Goal: Browse casually: Explore the website without a specific task or goal

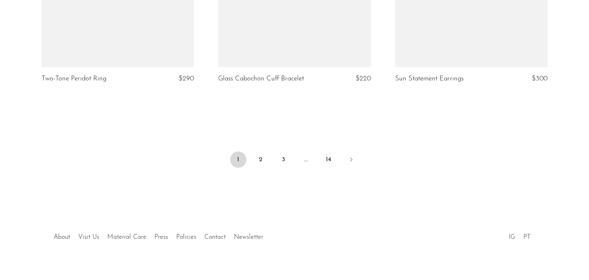
scroll to position [2996, 0]
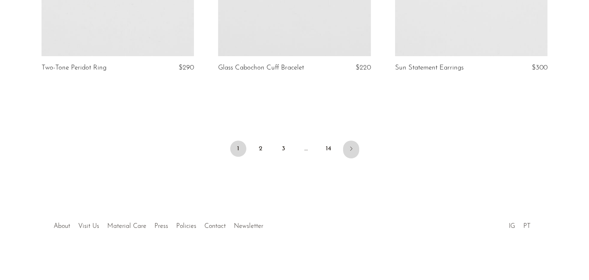
click at [350, 153] on link "Next" at bounding box center [351, 149] width 16 height 18
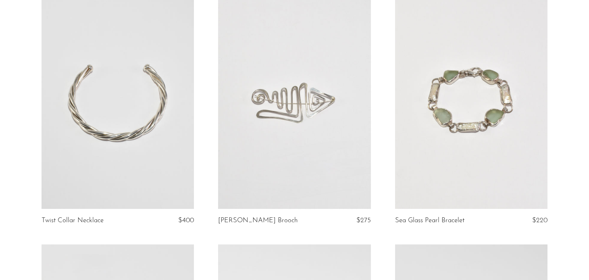
scroll to position [586, 0]
click at [319, 139] on link at bounding box center [294, 101] width 152 height 214
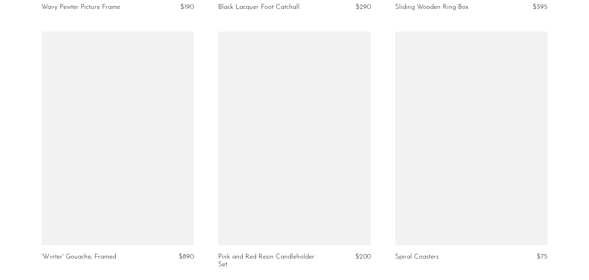
scroll to position [2996, 0]
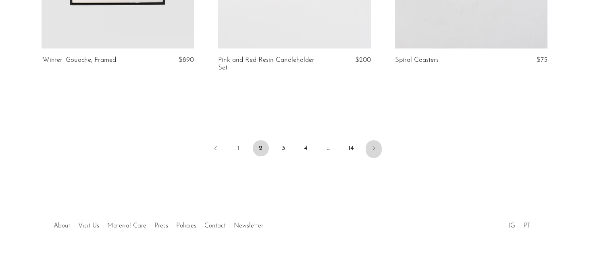
click at [372, 149] on icon "Next" at bounding box center [374, 148] width 6 height 6
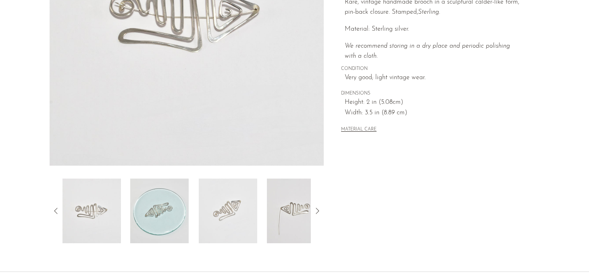
scroll to position [246, 0]
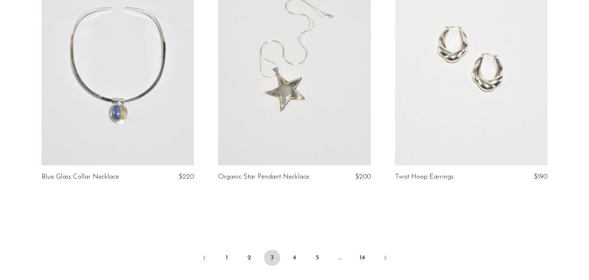
scroll to position [2929, 0]
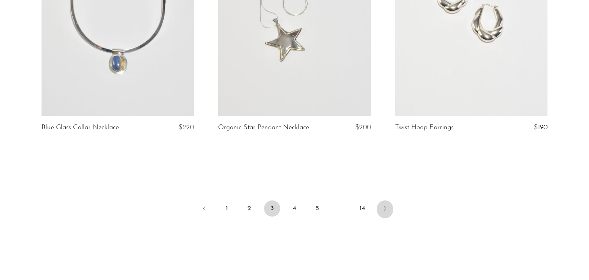
click at [385, 204] on link "Next" at bounding box center [385, 209] width 16 height 18
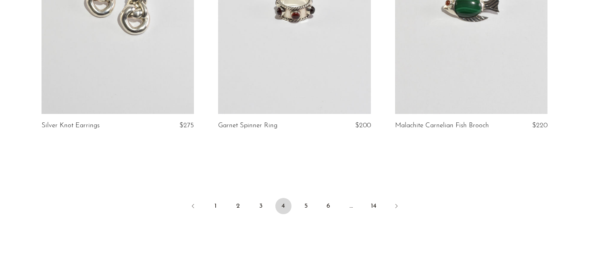
scroll to position [2926, 0]
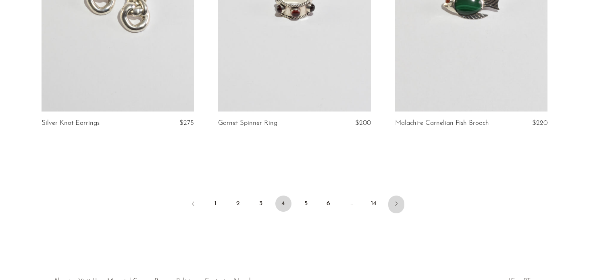
click at [394, 207] on icon "Next" at bounding box center [396, 203] width 6 height 6
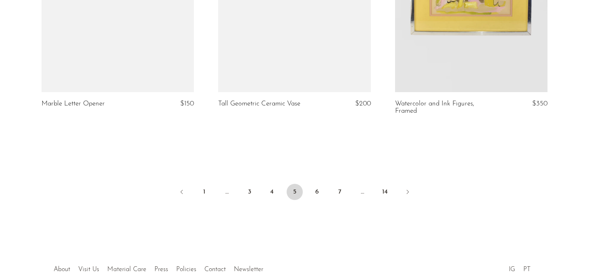
scroll to position [2946, 0]
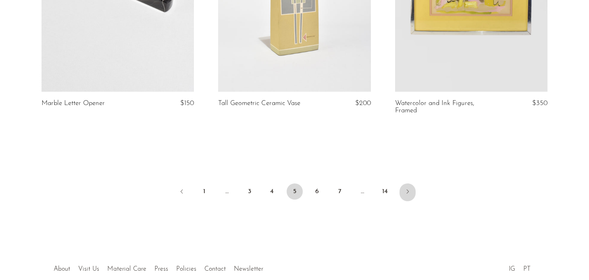
click at [408, 189] on icon "Next" at bounding box center [408, 191] width 6 height 6
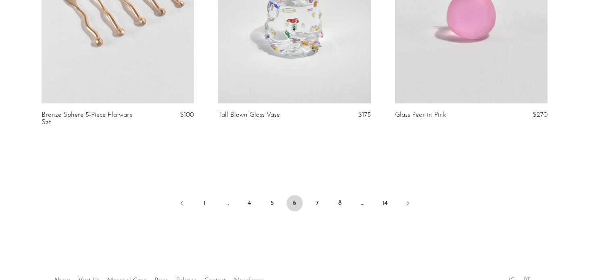
scroll to position [2996, 0]
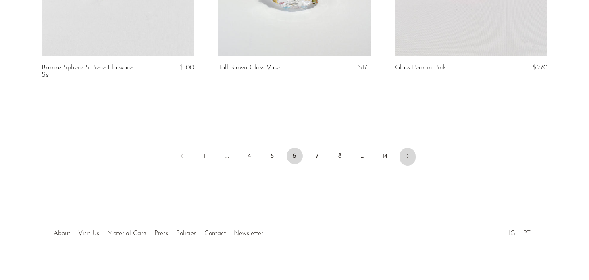
click at [407, 148] on link "Next" at bounding box center [408, 157] width 16 height 18
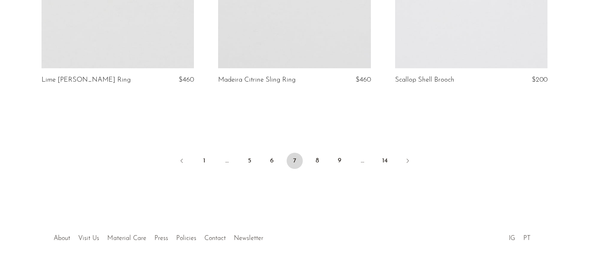
scroll to position [2974, 0]
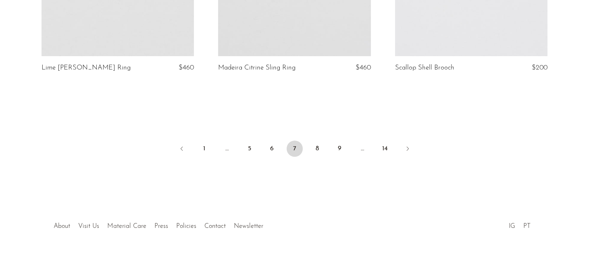
click at [406, 145] on icon "Next" at bounding box center [408, 148] width 6 height 6
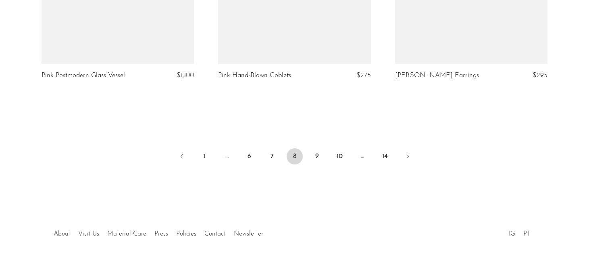
scroll to position [2970, 0]
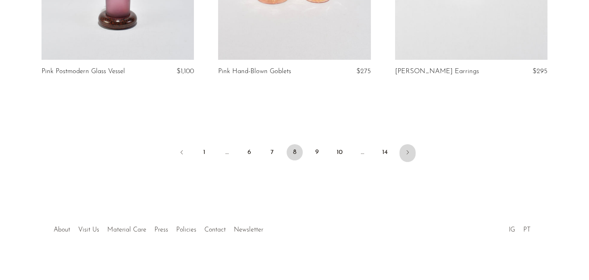
click at [405, 153] on icon "Next" at bounding box center [408, 152] width 6 height 6
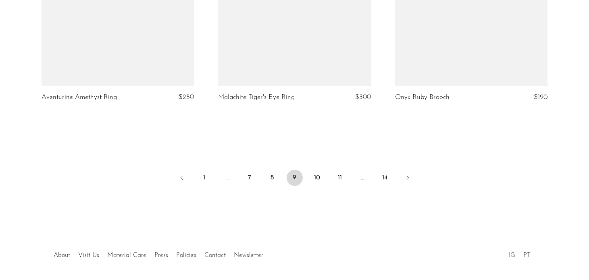
scroll to position [2974, 0]
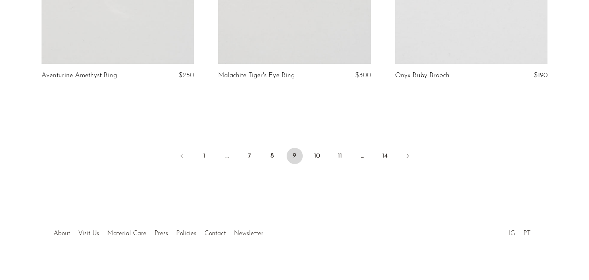
click at [405, 153] on link "Next" at bounding box center [408, 157] width 16 height 18
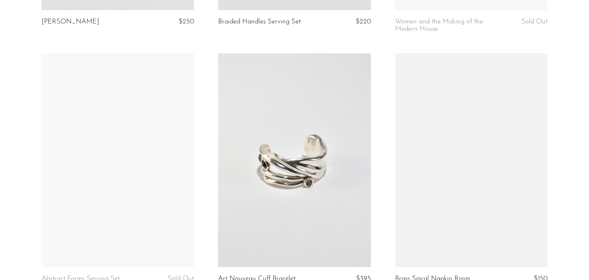
scroll to position [2753, 0]
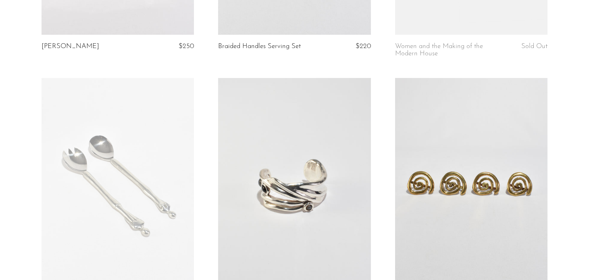
click at [451, 151] on link at bounding box center [471, 185] width 152 height 214
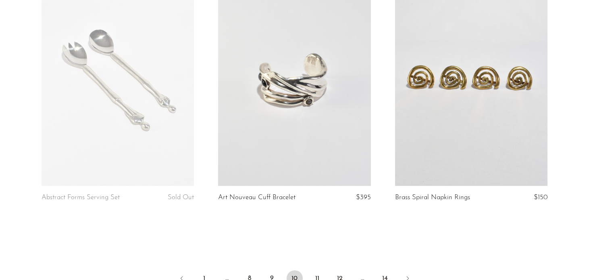
scroll to position [2989, 0]
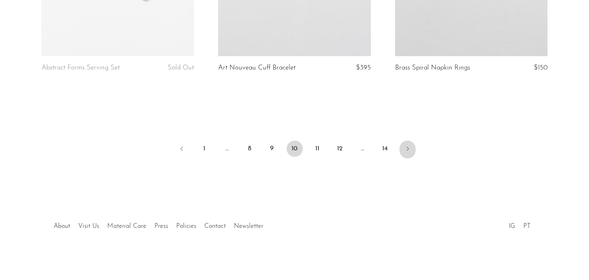
click at [409, 147] on icon "Next" at bounding box center [408, 148] width 6 height 6
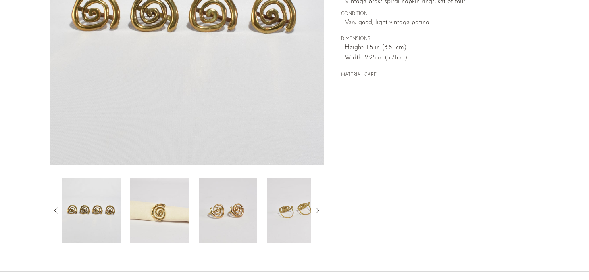
scroll to position [221, 0]
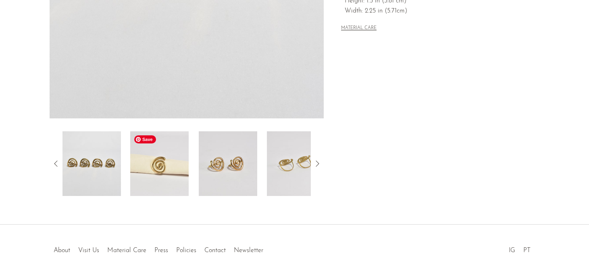
click at [180, 160] on img at bounding box center [159, 163] width 58 height 65
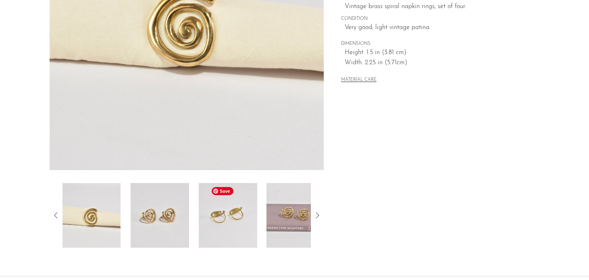
scroll to position [171, 0]
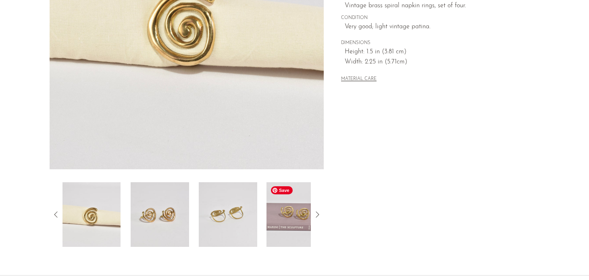
click at [285, 217] on img at bounding box center [296, 214] width 58 height 65
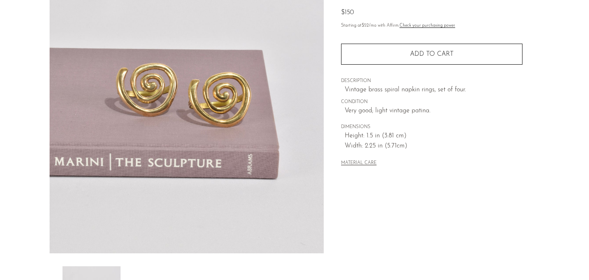
scroll to position [88, 0]
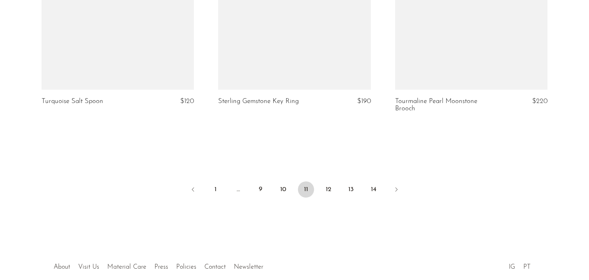
scroll to position [2986, 0]
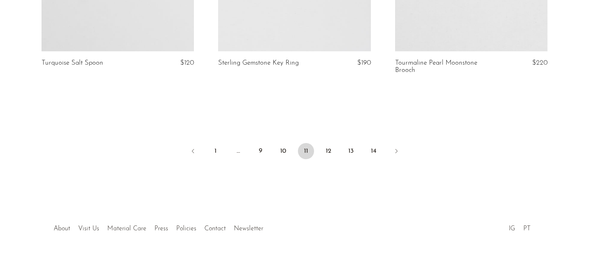
click at [338, 147] on ul "1 … 9 10 11 12 13 14" at bounding box center [295, 152] width 516 height 24
click at [332, 148] on link "12" at bounding box center [329, 151] width 16 height 16
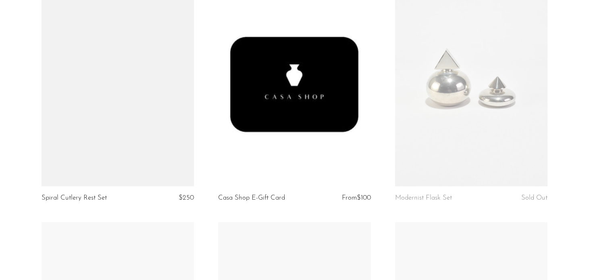
scroll to position [1855, 0]
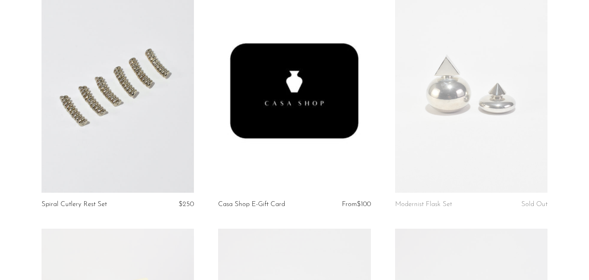
click at [465, 121] on link at bounding box center [471, 86] width 152 height 214
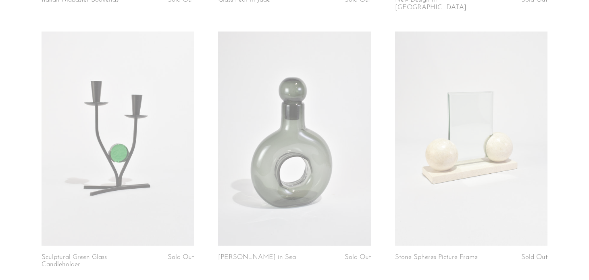
scroll to position [2824, 0]
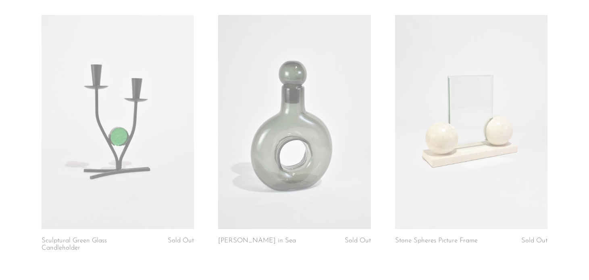
click at [81, 149] on link at bounding box center [118, 122] width 152 height 214
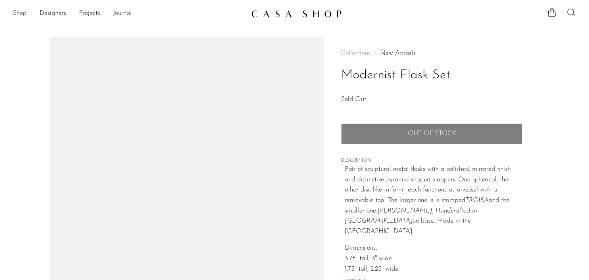
scroll to position [5, 0]
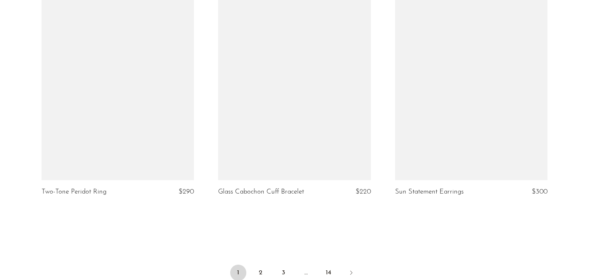
scroll to position [2996, 0]
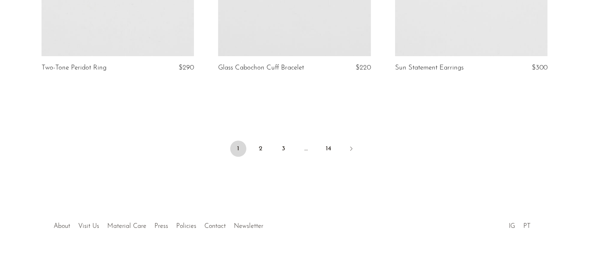
click at [286, 157] on li "3" at bounding box center [284, 149] width 16 height 18
click at [286, 146] on link "3" at bounding box center [284, 148] width 16 height 16
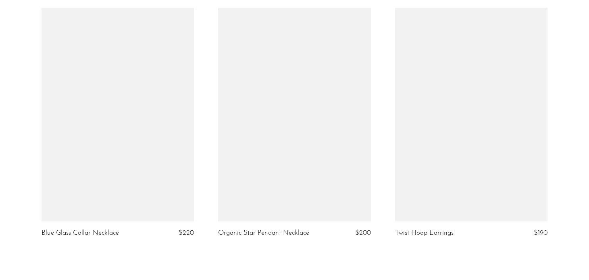
scroll to position [2989, 0]
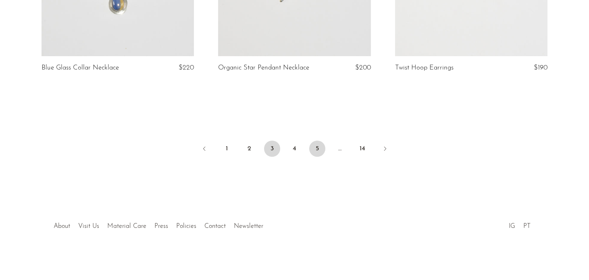
click at [318, 150] on link "5" at bounding box center [317, 148] width 16 height 16
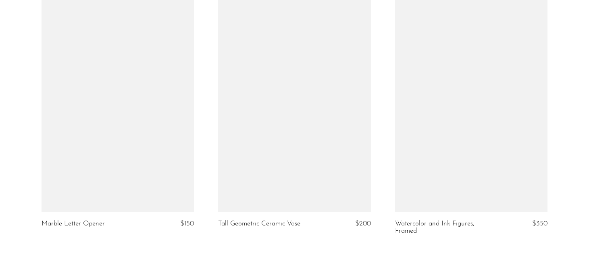
scroll to position [2989, 0]
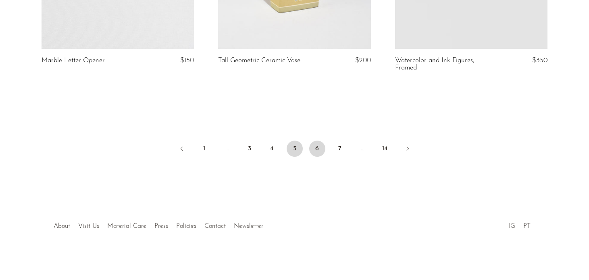
click at [318, 148] on link "6" at bounding box center [317, 148] width 16 height 16
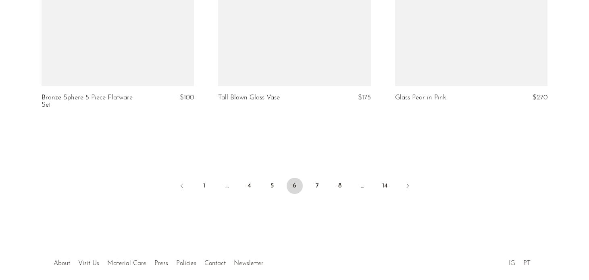
scroll to position [2996, 0]
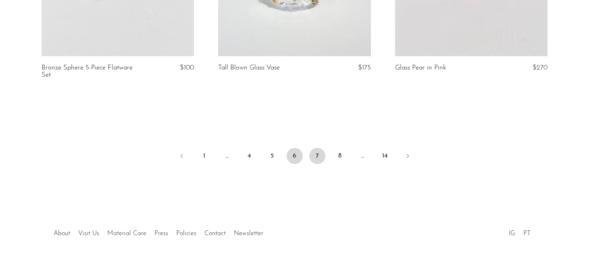
click at [318, 148] on link "7" at bounding box center [317, 156] width 16 height 16
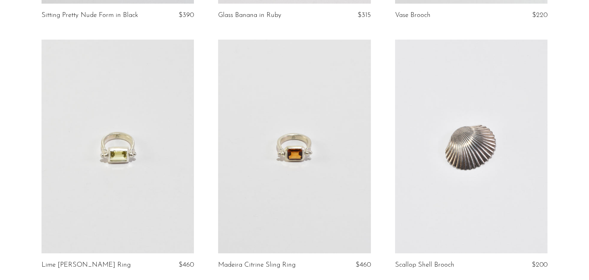
scroll to position [2974, 0]
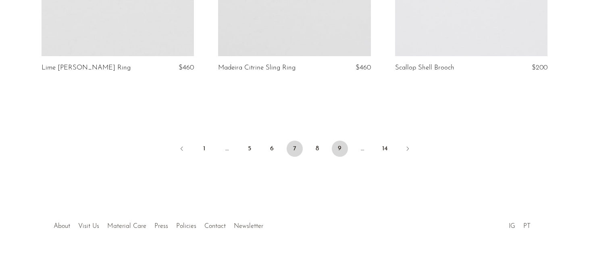
click at [340, 146] on link "9" at bounding box center [340, 148] width 16 height 16
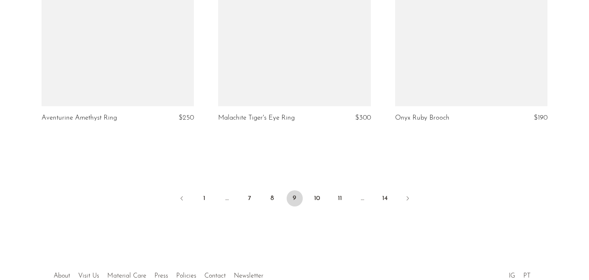
scroll to position [2974, 0]
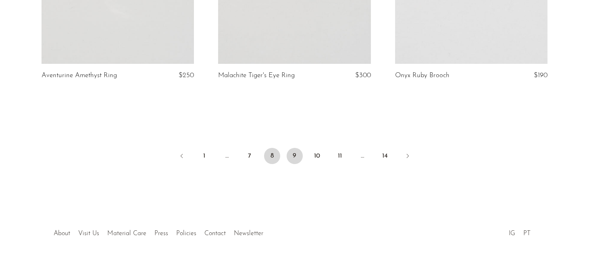
click at [272, 148] on link "8" at bounding box center [272, 156] width 16 height 16
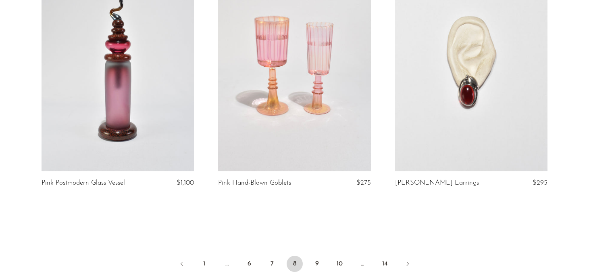
scroll to position [2879, 0]
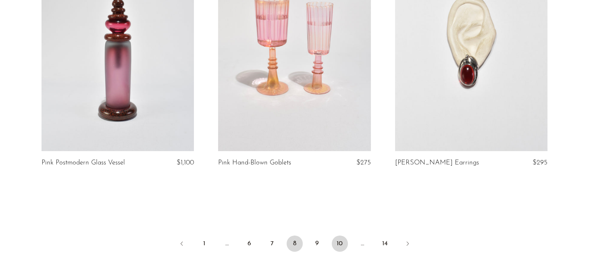
click at [340, 240] on link "10" at bounding box center [340, 243] width 16 height 16
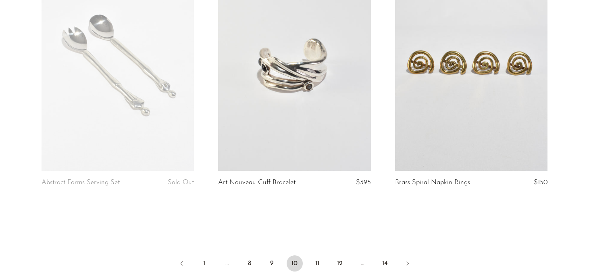
scroll to position [2989, 0]
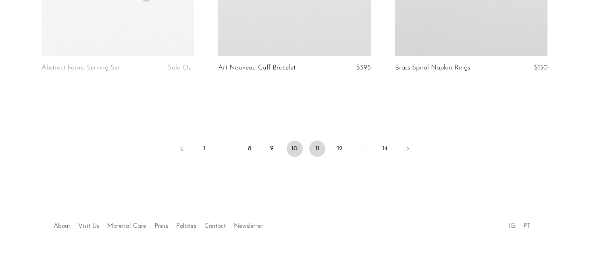
click at [315, 149] on link "11" at bounding box center [317, 148] width 16 height 16
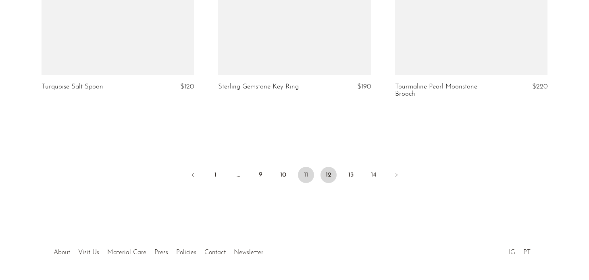
scroll to position [2961, 0]
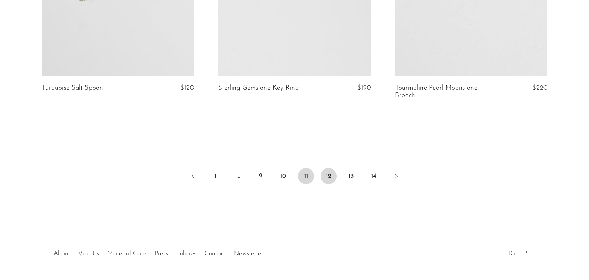
click at [329, 182] on link "12" at bounding box center [329, 176] width 16 height 16
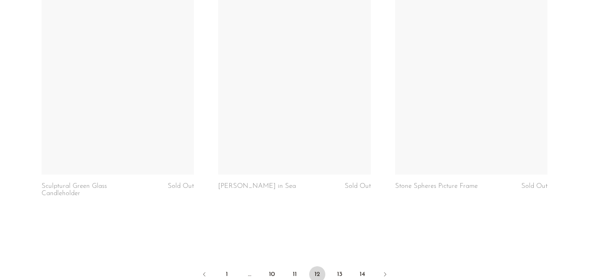
scroll to position [2989, 0]
